Goal: Task Accomplishment & Management: Use online tool/utility

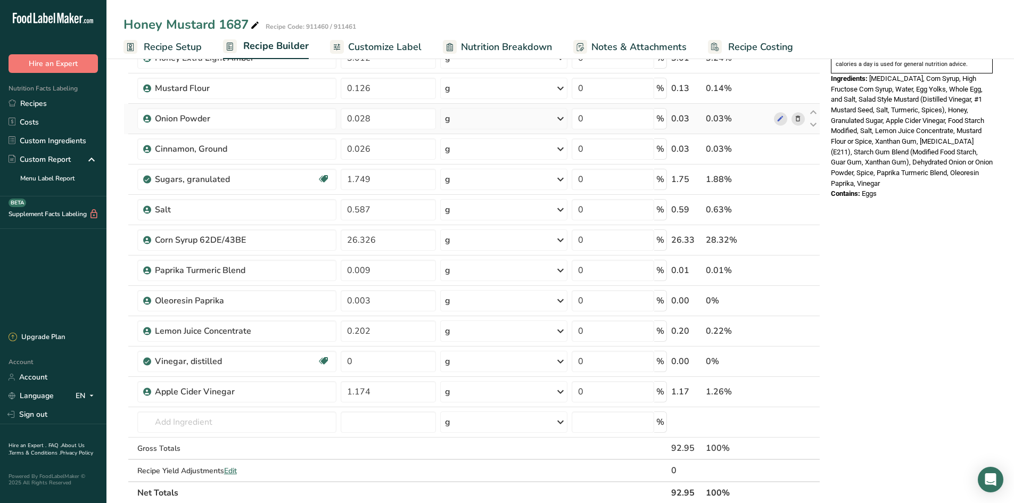
scroll to position [426, 0]
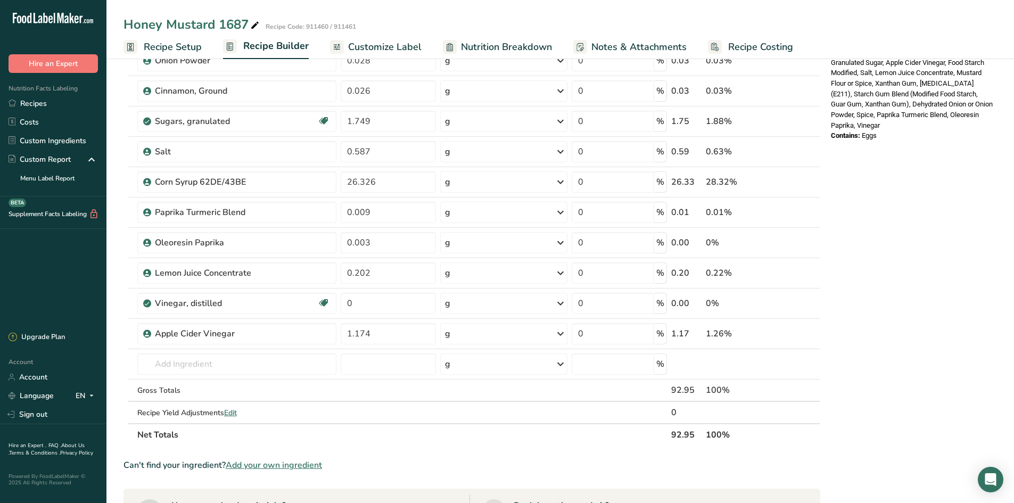
drag, startPoint x: 258, startPoint y: 468, endPoint x: 54, endPoint y: 270, distance: 284.1
click at [257, 468] on span "Add your own ingredient" at bounding box center [274, 465] width 96 height 13
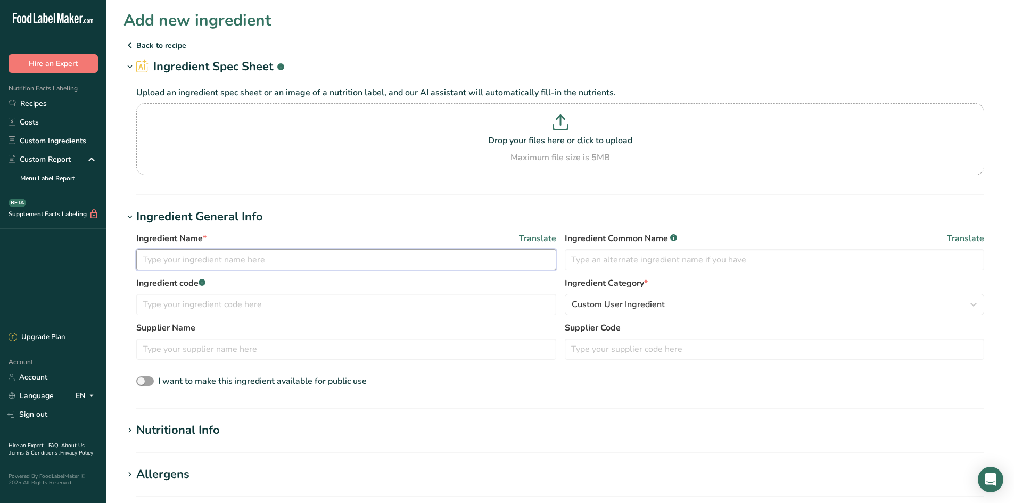
click at [182, 267] on input "text" at bounding box center [346, 259] width 420 height 21
type input "Oleoresin Turmeric"
click at [233, 302] on input "text" at bounding box center [346, 304] width 420 height 21
type input "605340"
click at [685, 261] on input "text" at bounding box center [775, 259] width 420 height 21
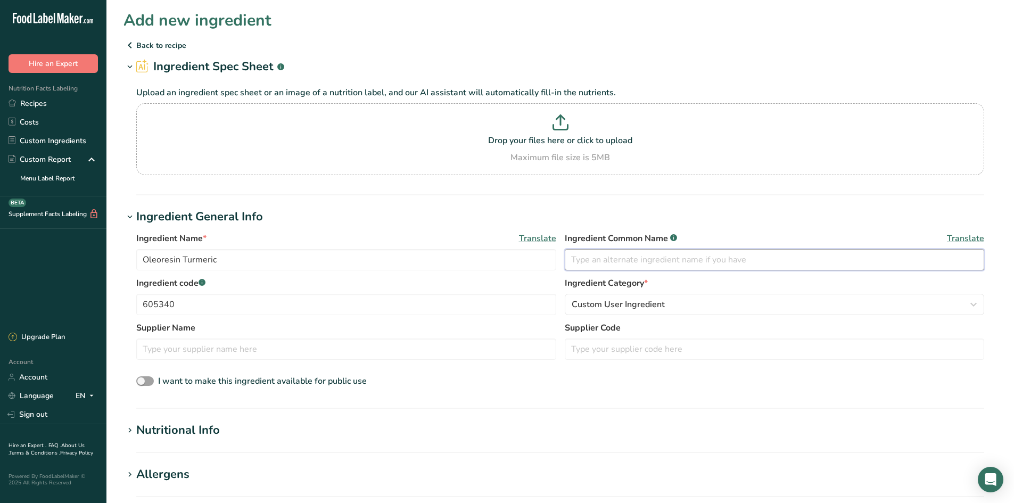
click at [627, 257] on input "text" at bounding box center [775, 259] width 420 height 21
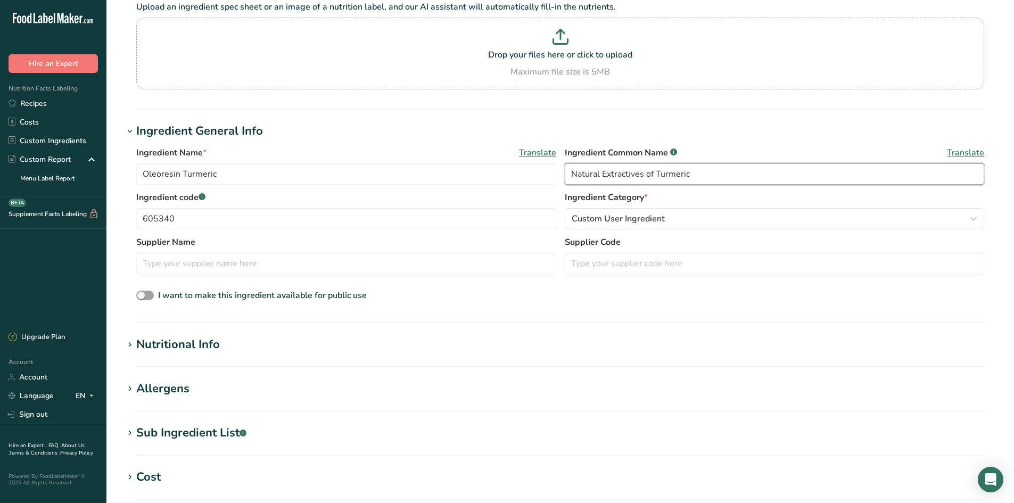
scroll to position [213, 0]
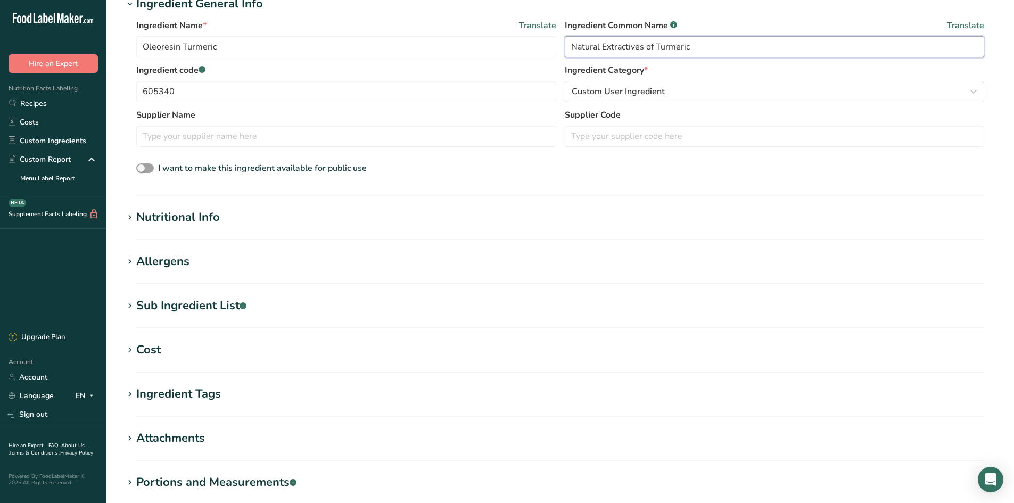
type input "Natural Extractives of Turmeric"
click at [171, 212] on div "Nutritional Info" at bounding box center [178, 218] width 84 height 18
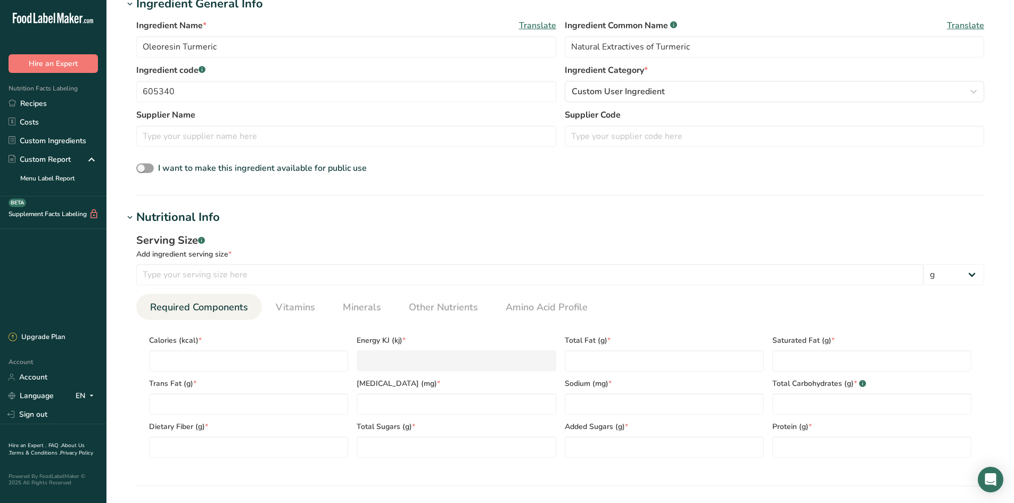
click at [188, 374] on div "Trans Fat (g) *" at bounding box center [249, 392] width 208 height 43
click at [173, 270] on input "number" at bounding box center [529, 274] width 787 height 21
type input "100"
click at [164, 374] on div "Trans Fat (g) *" at bounding box center [249, 392] width 208 height 43
click at [168, 367] on input "number" at bounding box center [248, 360] width 199 height 21
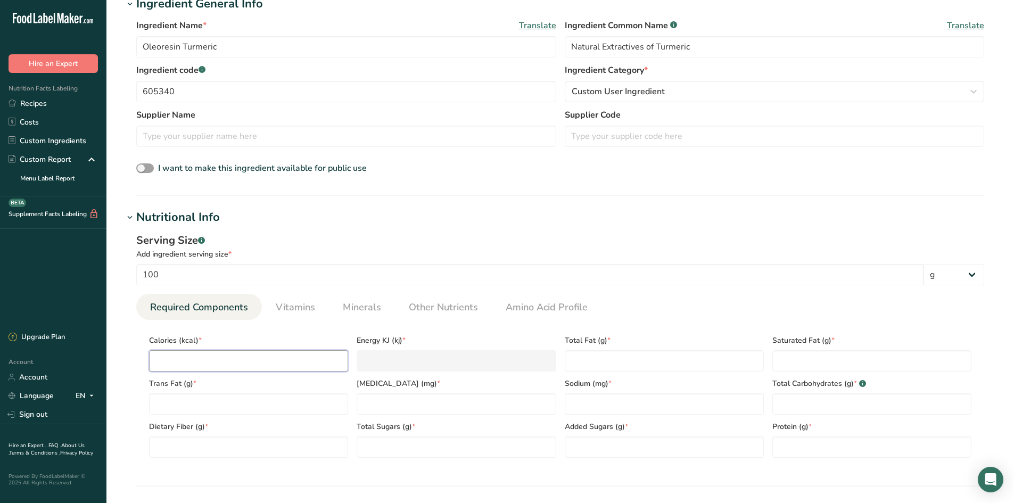
type input "4"
type KJ "16.7"
type input "43"
type KJ "179.9"
type input "435"
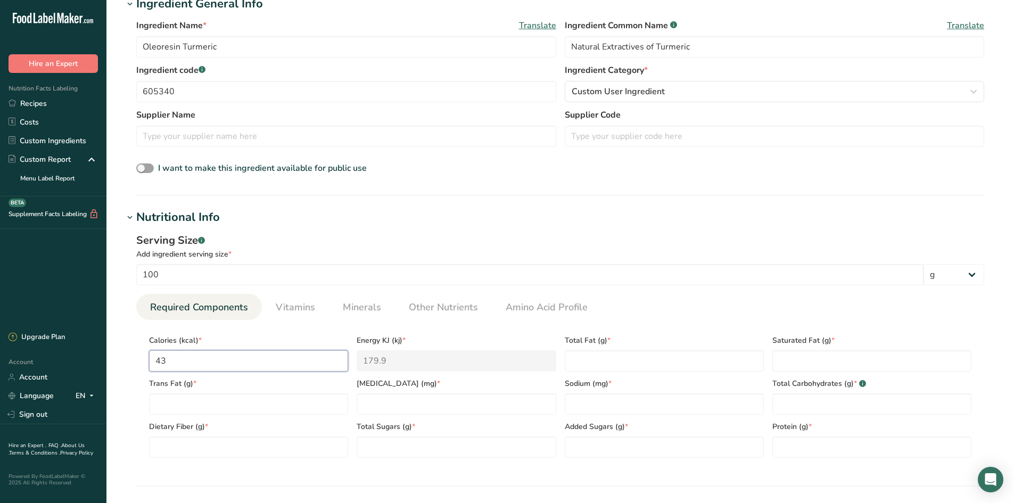
type KJ "1820"
type input "435"
type Fat "23"
type Fat "4"
type Fat "0"
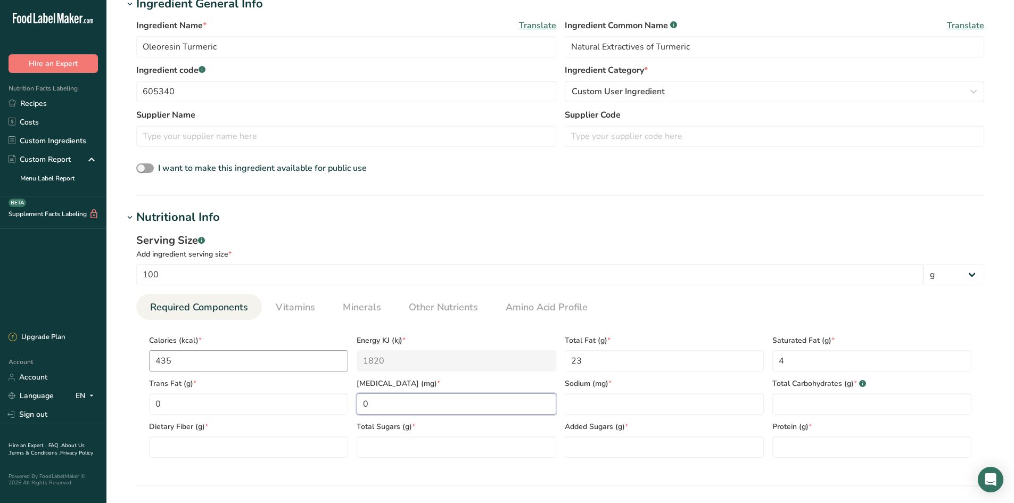
type input "0"
type Carbohydrates "57"
type Fiber "0"
type Sugars "0"
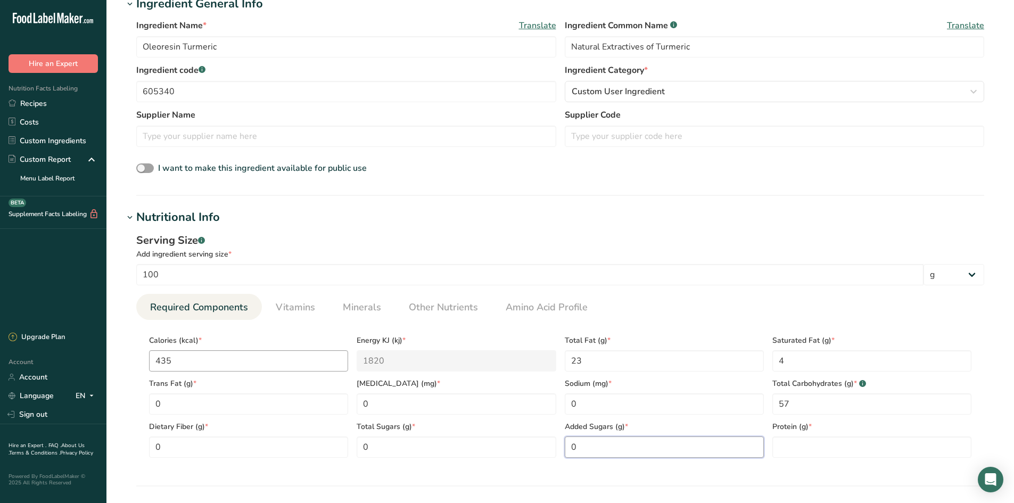
type Sugars "0"
type input "0"
click at [291, 319] on link "Vitamins" at bounding box center [295, 307] width 48 height 27
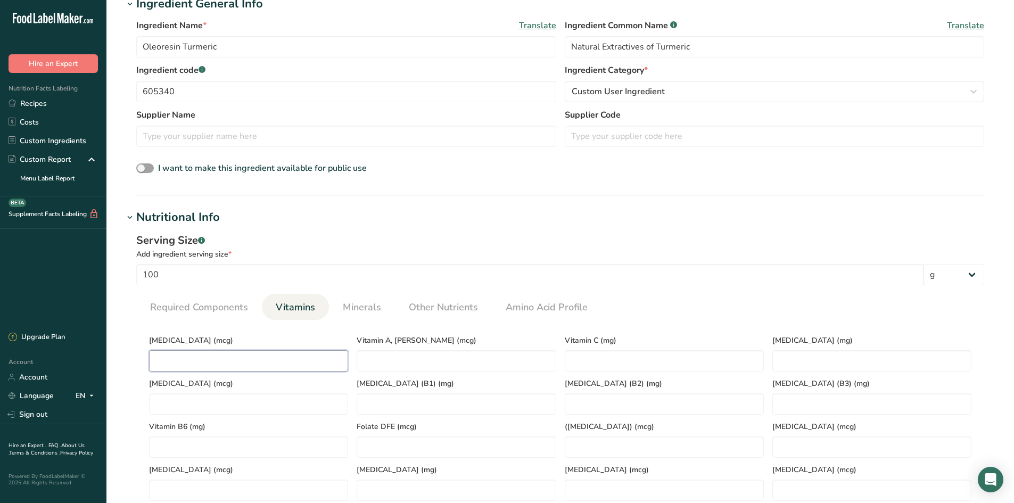
click at [234, 355] on D "number" at bounding box center [248, 360] width 199 height 21
type D "0"
click at [364, 312] on span "Minerals" at bounding box center [362, 307] width 38 height 14
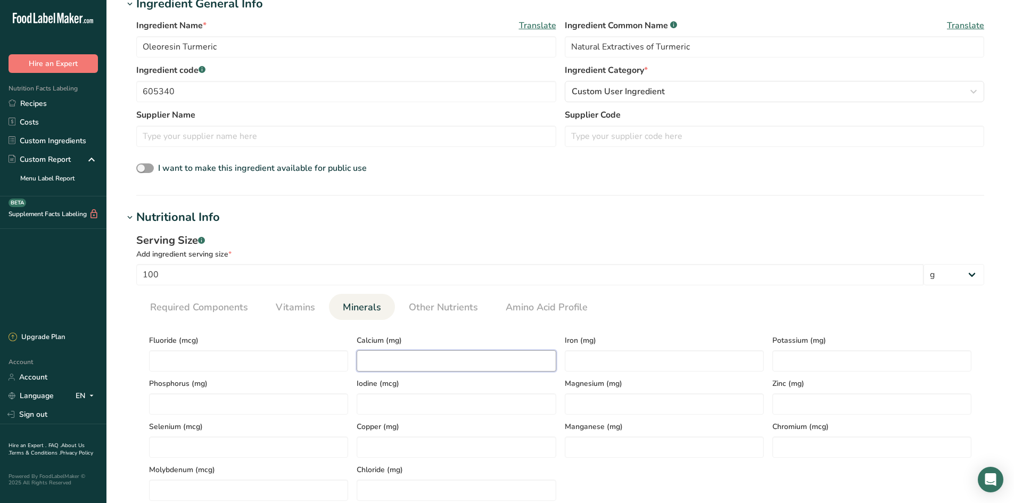
click at [431, 354] on input "number" at bounding box center [456, 360] width 199 height 21
type input "0"
click at [476, 317] on link "Other Nutrients" at bounding box center [443, 307] width 78 height 27
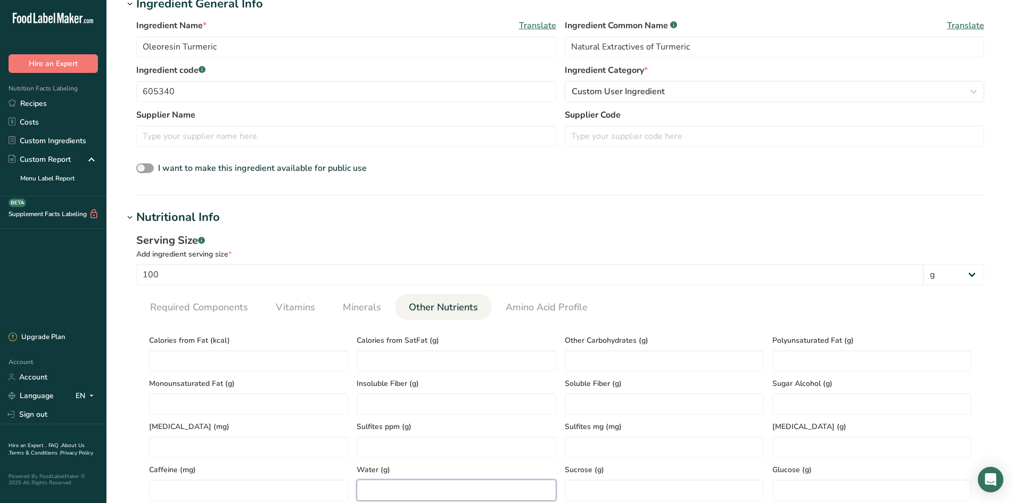
click at [431, 484] on input "number" at bounding box center [456, 489] width 199 height 21
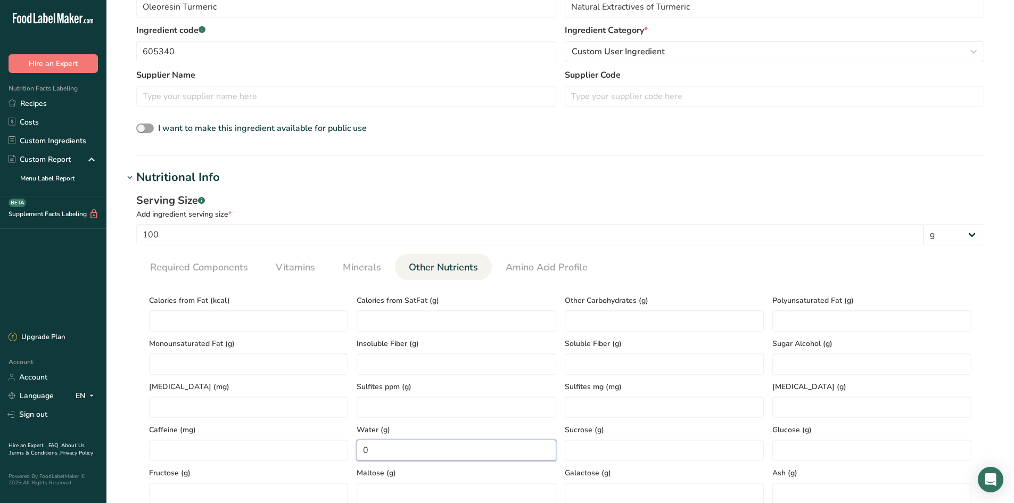
scroll to position [319, 0]
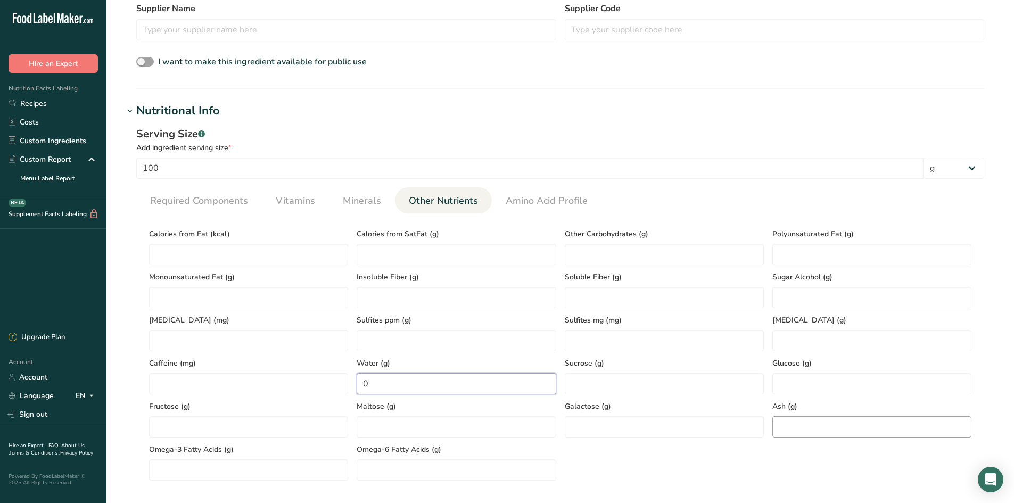
type input "0"
click at [796, 423] on input "number" at bounding box center [871, 426] width 199 height 21
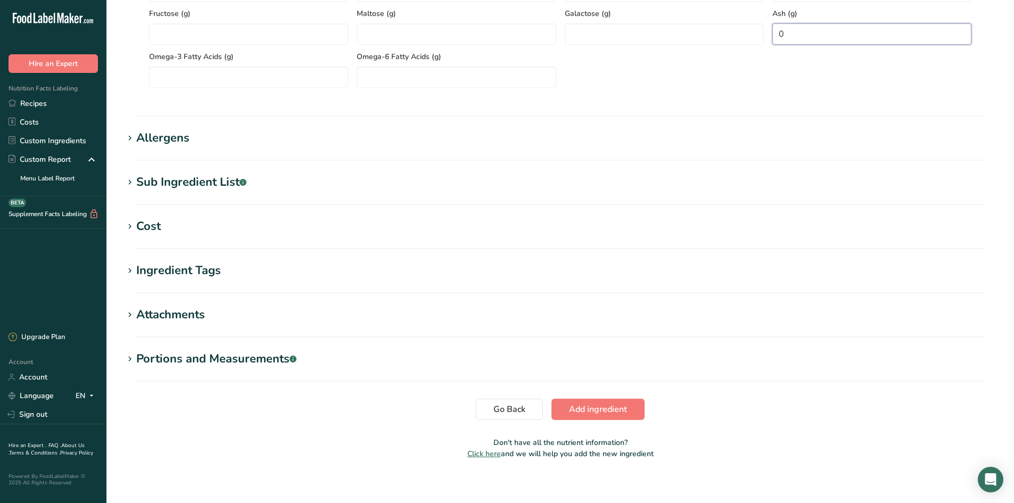
scroll to position [719, 0]
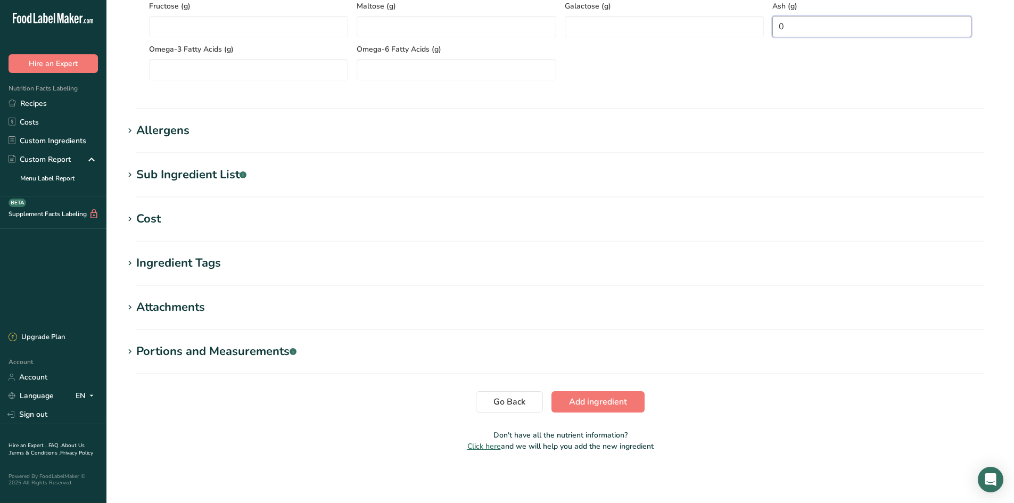
type input "0"
click at [606, 399] on span "Add ingredient" at bounding box center [598, 401] width 58 height 13
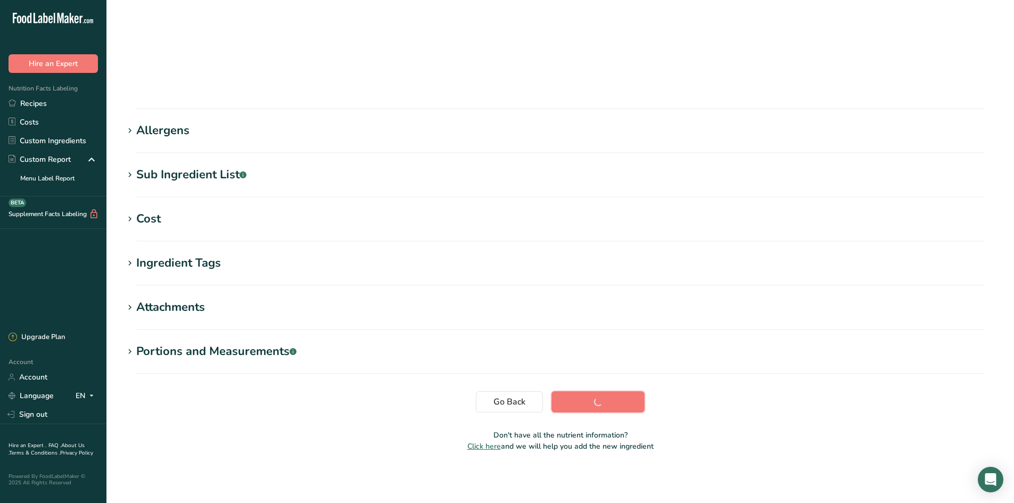
scroll to position [69, 0]
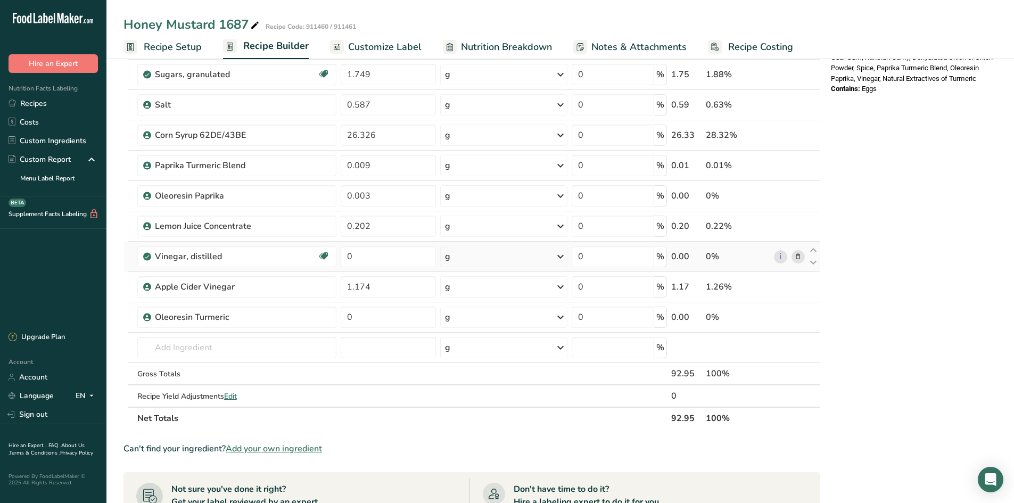
scroll to position [479, 0]
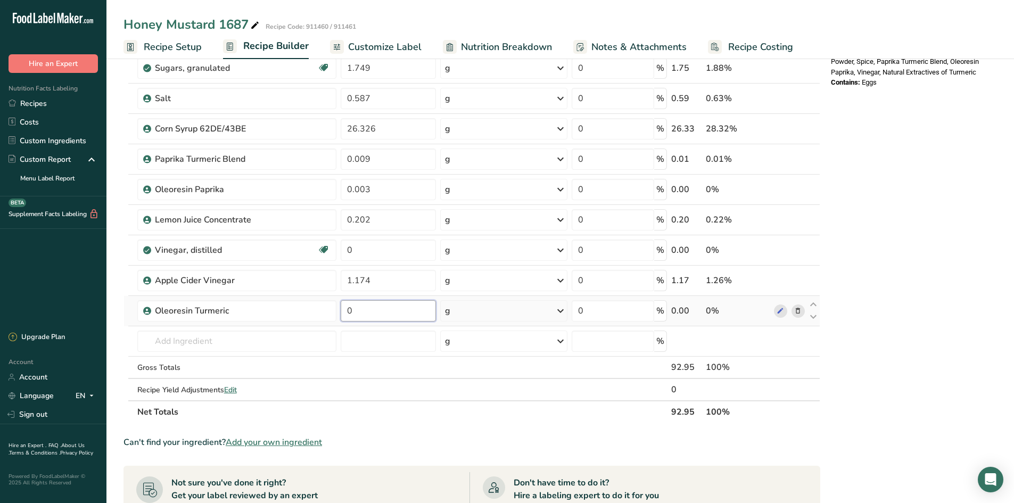
click at [360, 316] on input "0" at bounding box center [388, 310] width 95 height 21
type input "0.013"
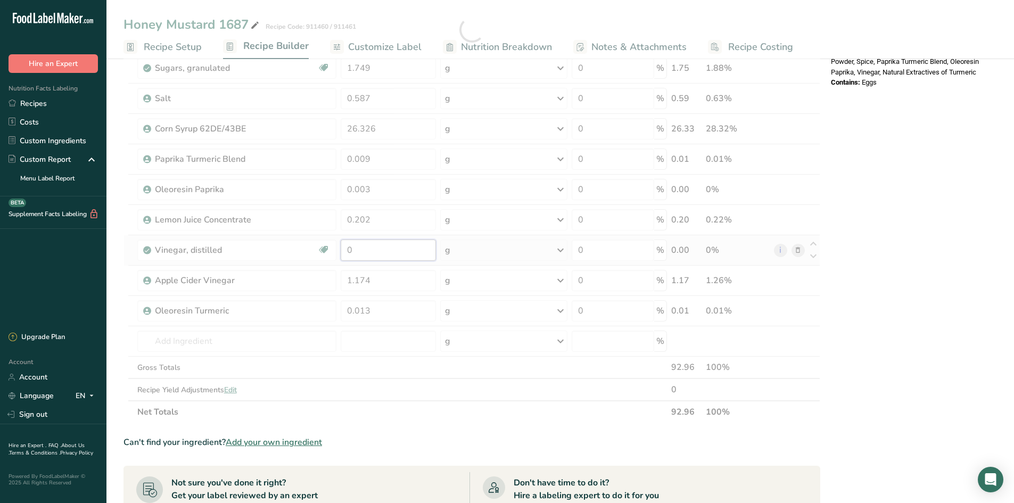
click at [321, 246] on div "Ingredient * Amount * Unit * Waste * .a-a{fill:#347362;}.b-a{fill:#fff;} Grams …" at bounding box center [471, 29] width 697 height 787
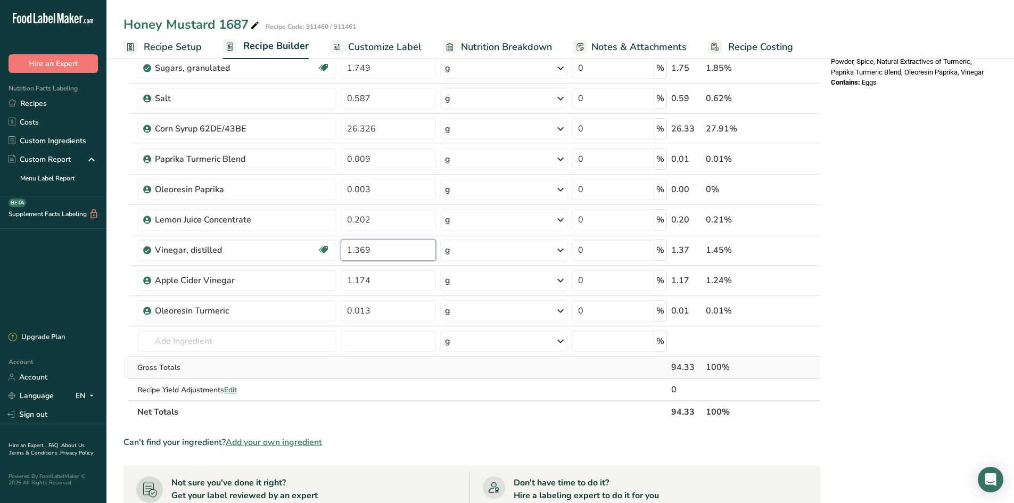
type input "1.369"
click at [188, 360] on div "Ingredient * Amount * Unit * Waste * .a-a{fill:#347362;}.b-a{fill:#fff;} Grams …" at bounding box center [471, 29] width 697 height 787
